Goal: Information Seeking & Learning: Find specific page/section

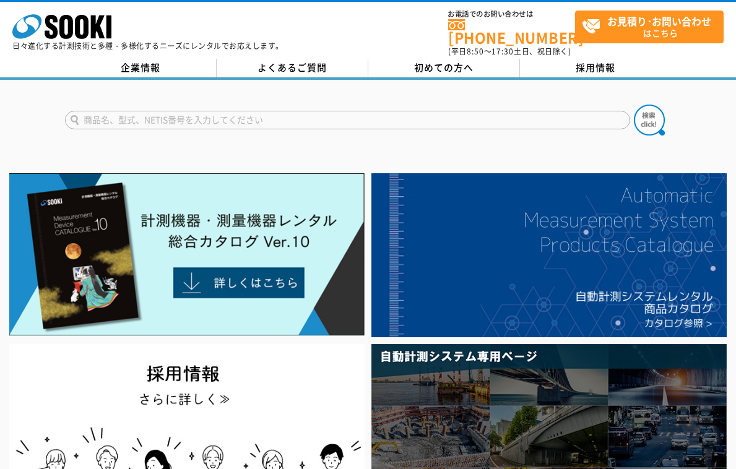
click at [94, 113] on input "text" at bounding box center [347, 120] width 565 height 19
type input "マルチ水質チエッカー"
click at [650, 113] on img at bounding box center [648, 120] width 31 height 31
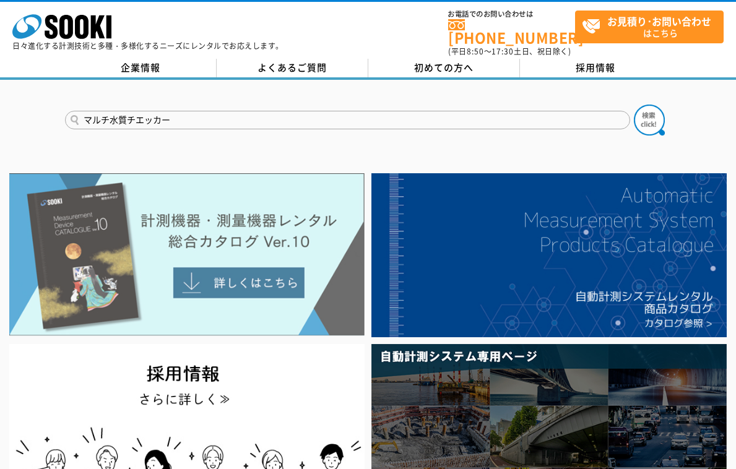
click at [217, 272] on img at bounding box center [186, 254] width 354 height 163
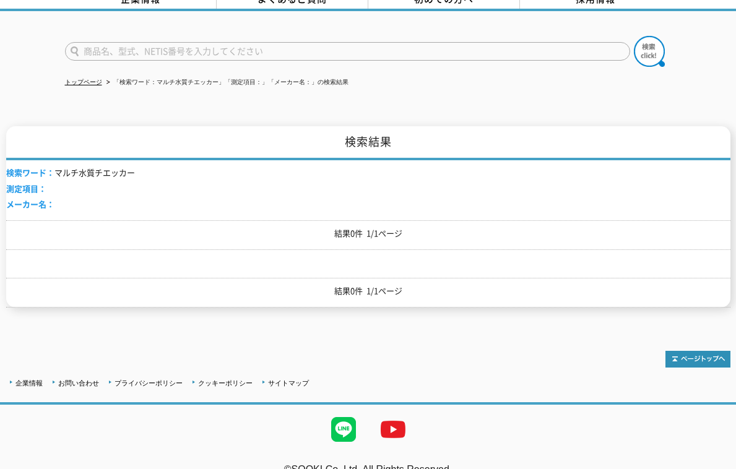
scroll to position [82, 0]
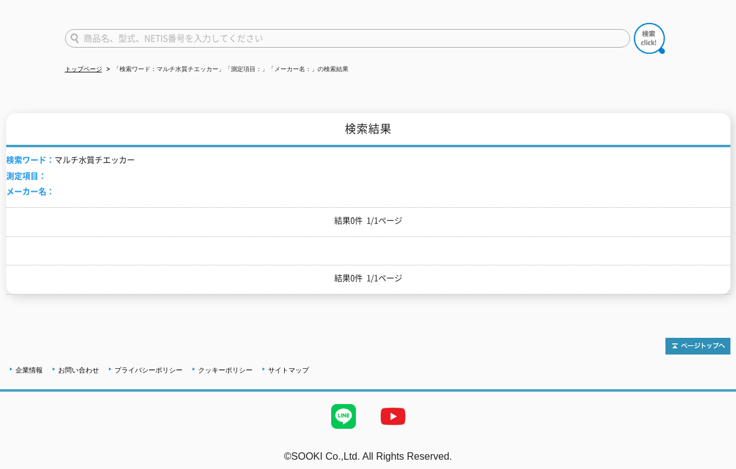
click at [173, 215] on p "結果0件 1/1ページ" at bounding box center [368, 220] width 724 height 13
click at [107, 207] on div "結果0件 1/1ページ" at bounding box center [368, 222] width 724 height 30
click at [107, 214] on p "結果0件 1/1ページ" at bounding box center [368, 220] width 724 height 13
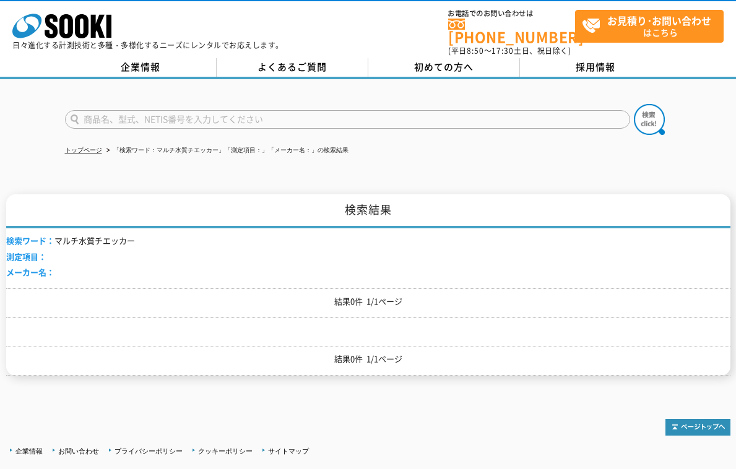
scroll to position [0, 0]
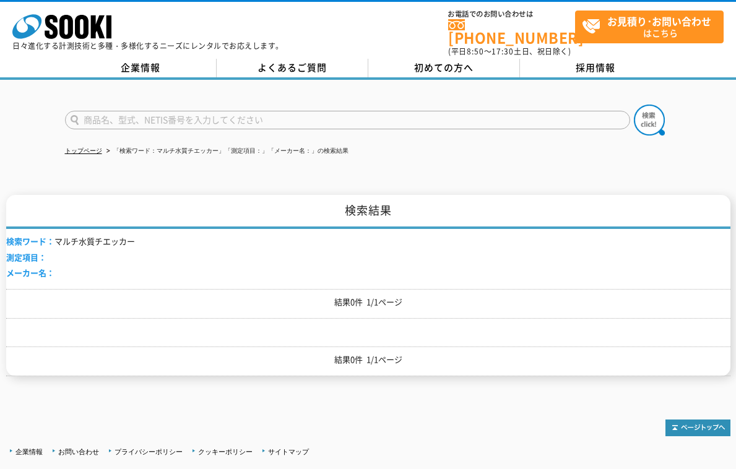
click at [101, 113] on input "text" at bounding box center [347, 120] width 565 height 19
type input "マルチ水質チエッカ　U-52"
click at [648, 113] on img at bounding box center [648, 120] width 31 height 31
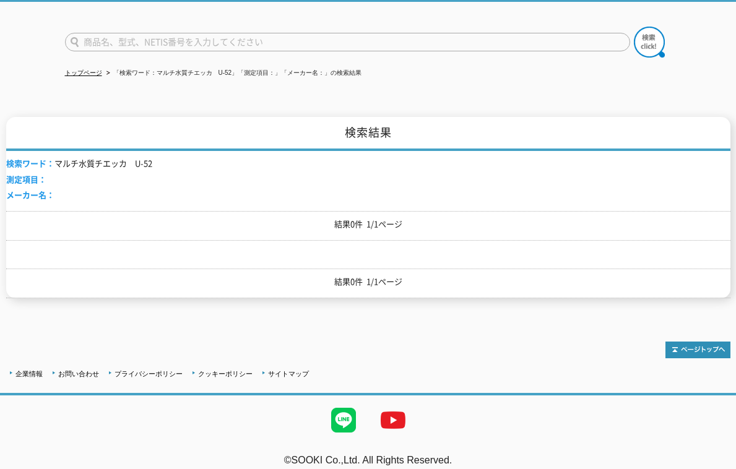
scroll to position [82, 0]
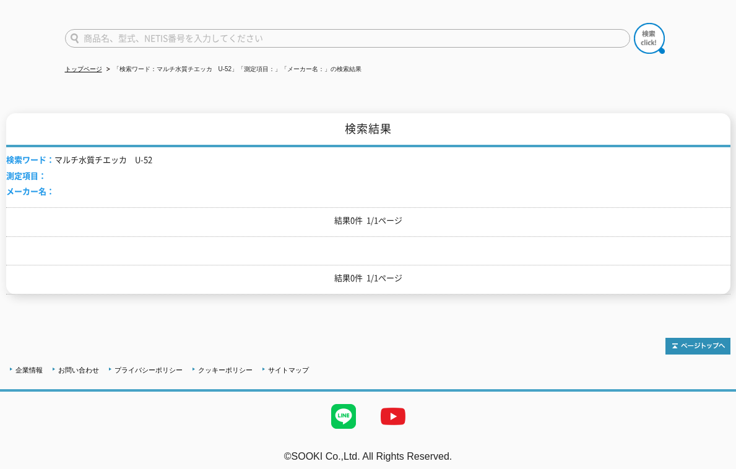
click at [311, 214] on p "結果0件 1/1ページ" at bounding box center [368, 220] width 724 height 13
click at [369, 214] on p "結果0件 1/1ページ" at bounding box center [368, 220] width 724 height 13
click at [54, 170] on li "測定項目：" at bounding box center [79, 176] width 146 height 13
